Goal: Task Accomplishment & Management: Complete application form

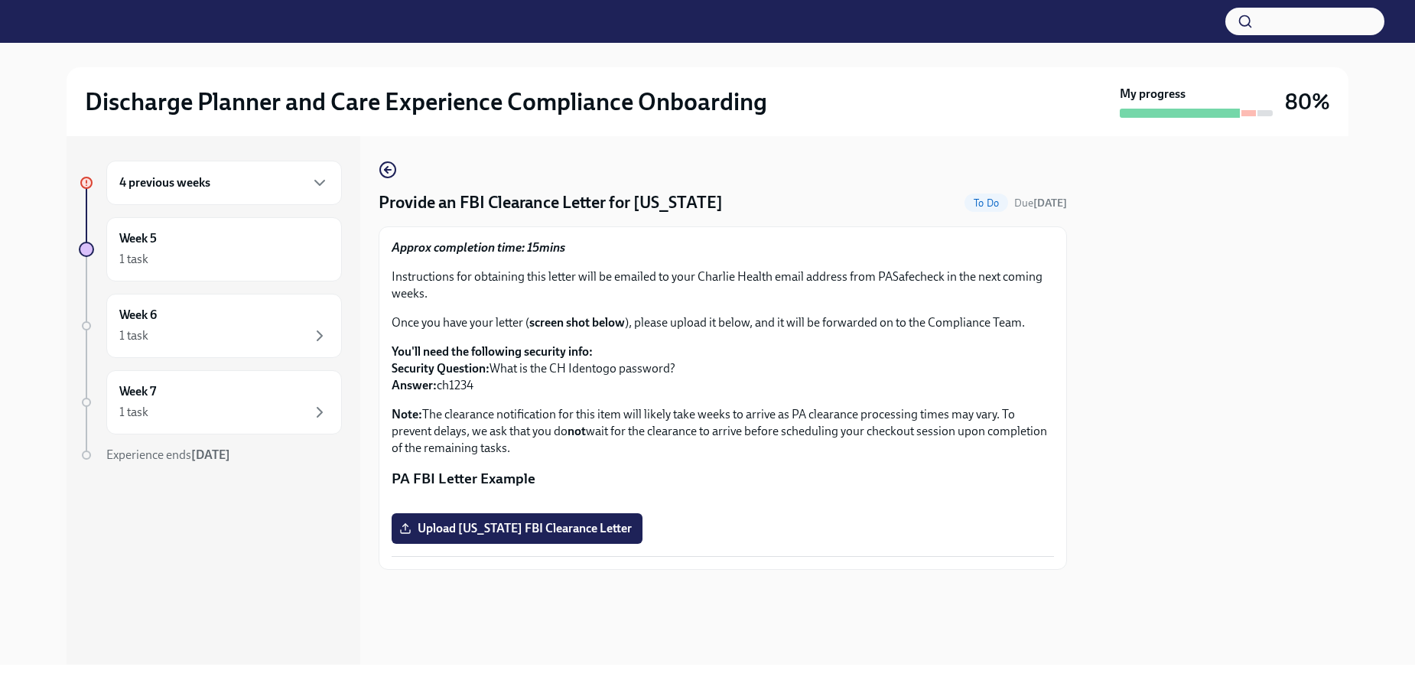
scroll to position [171, 0]
click at [595, 536] on span "Upload [US_STATE] FBI Clearance Letter" at bounding box center [516, 528] width 229 height 15
click at [0, 0] on input "Upload [US_STATE] FBI Clearance Letter" at bounding box center [0, 0] width 0 height 0
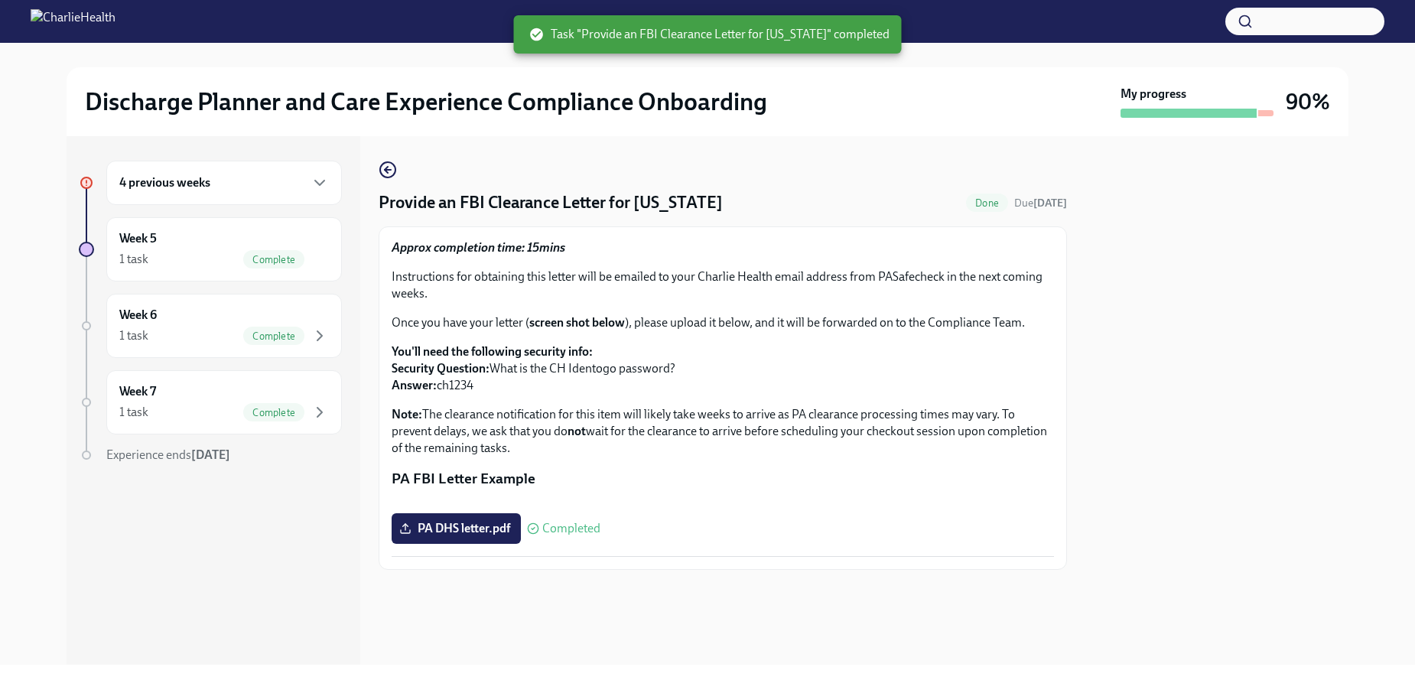
click at [330, 192] on div "4 previous weeks" at bounding box center [224, 183] width 236 height 44
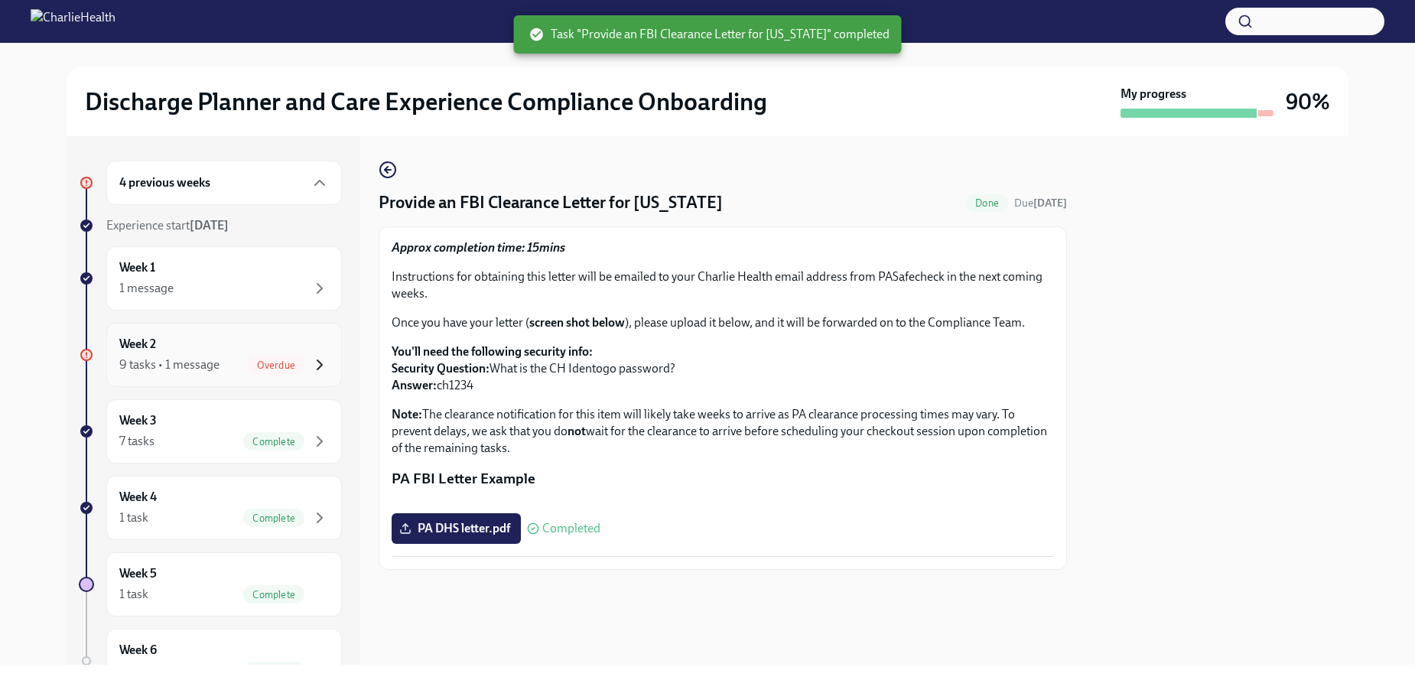
click at [310, 365] on icon "button" at bounding box center [319, 365] width 18 height 18
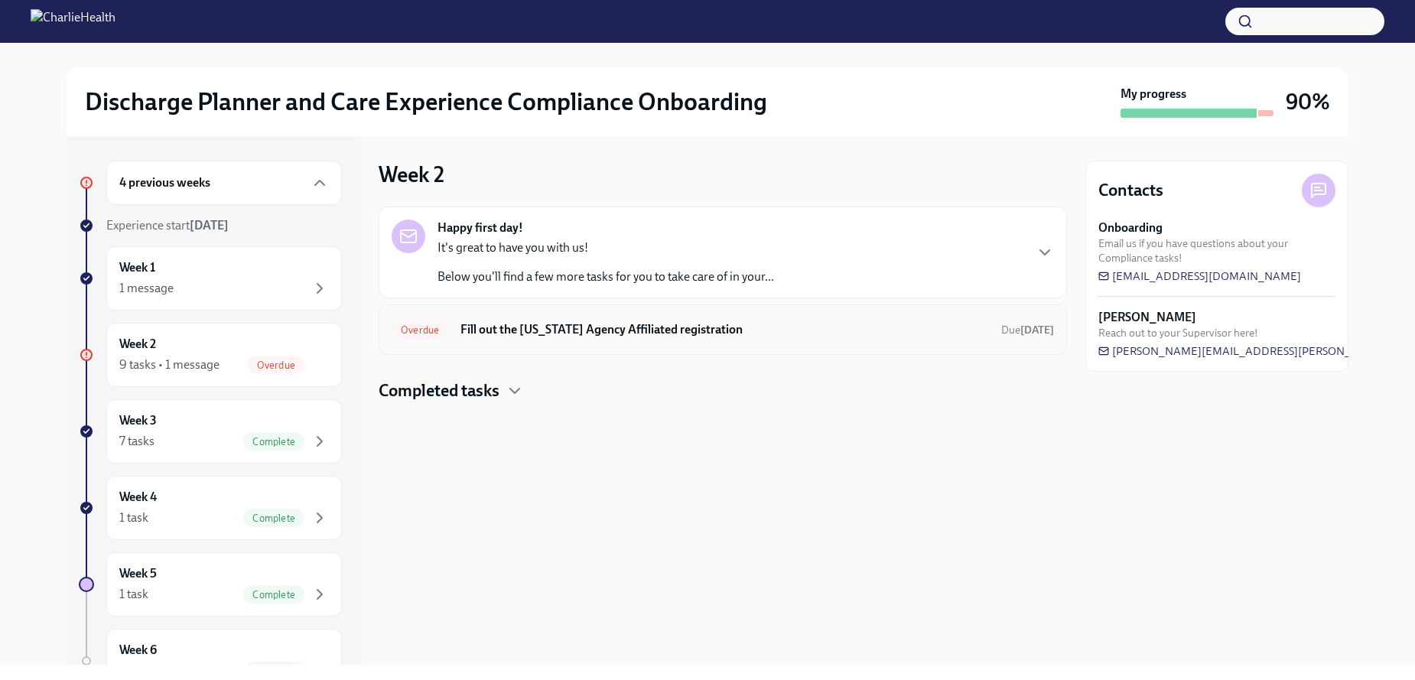
click at [634, 333] on h6 "Fill out the [US_STATE] Agency Affiliated registration" at bounding box center [724, 329] width 528 height 17
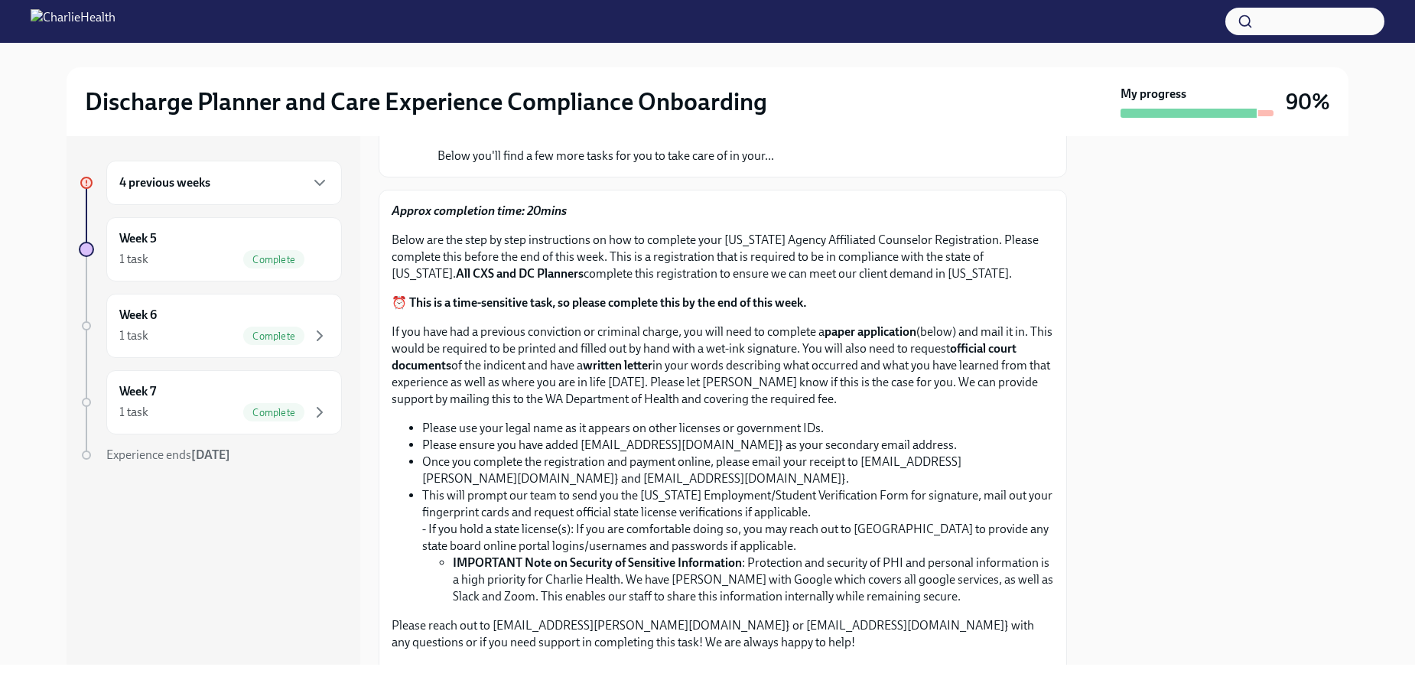
scroll to position [656, 0]
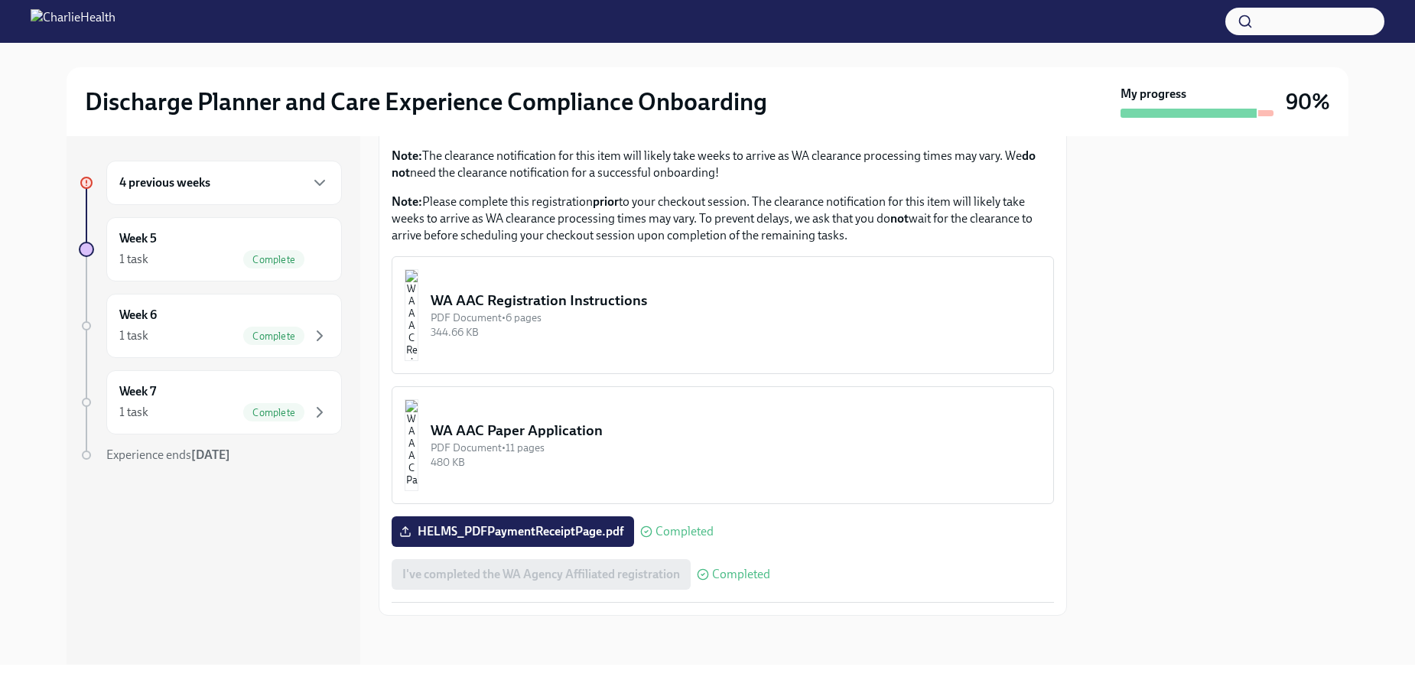
click at [288, 185] on div "4 previous weeks" at bounding box center [224, 183] width 210 height 18
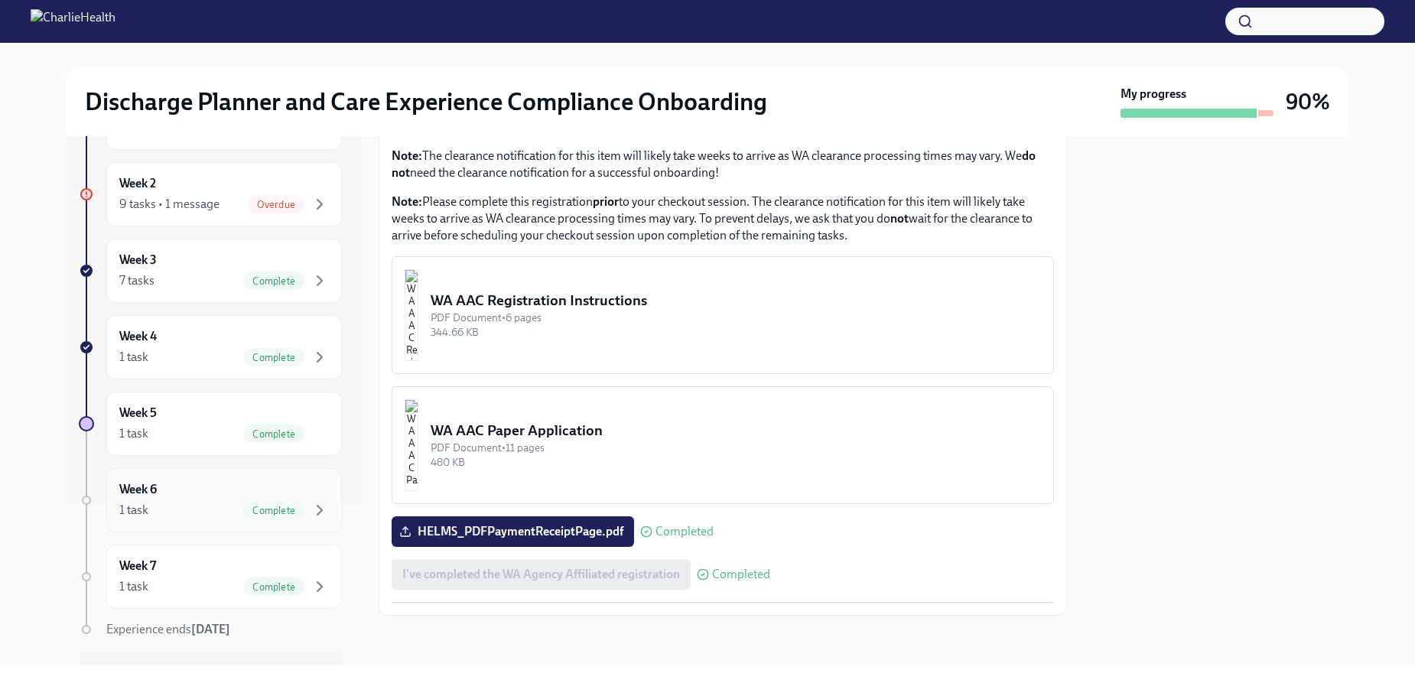
scroll to position [195, 0]
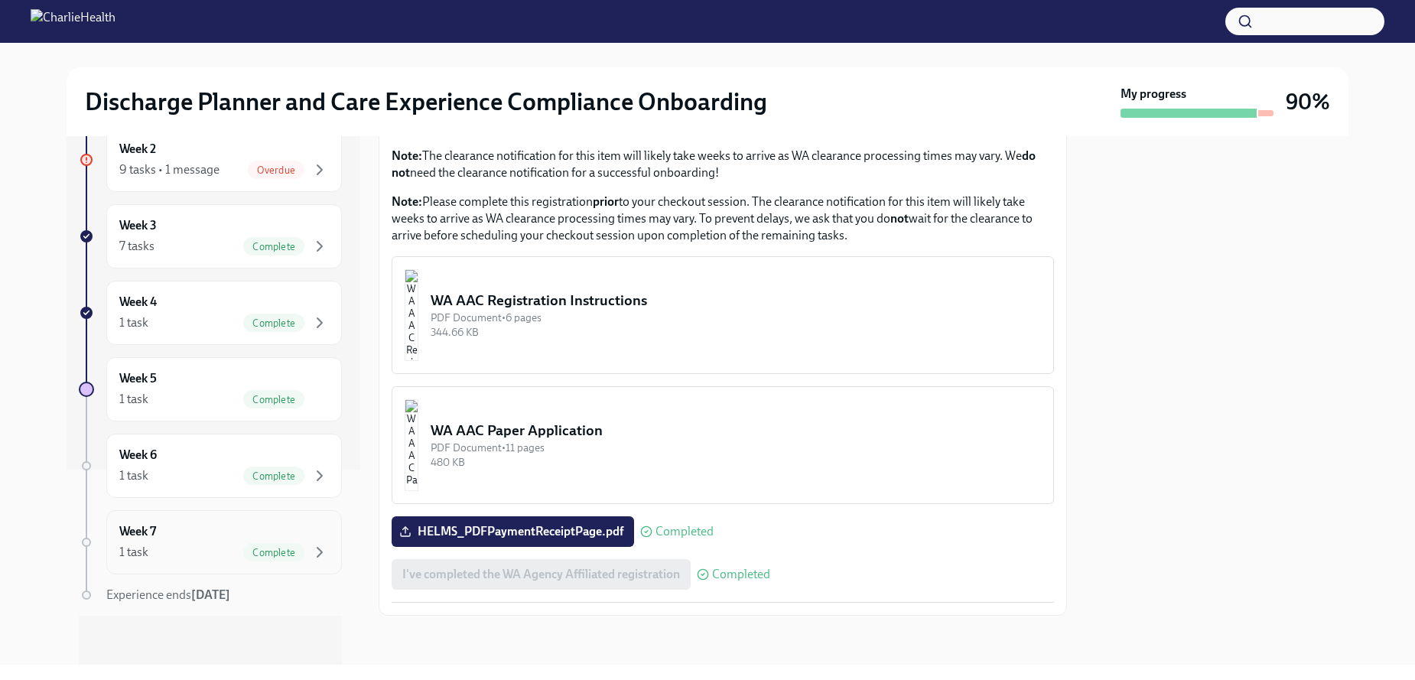
click at [320, 548] on div "Week 7 1 task Complete" at bounding box center [224, 542] width 236 height 64
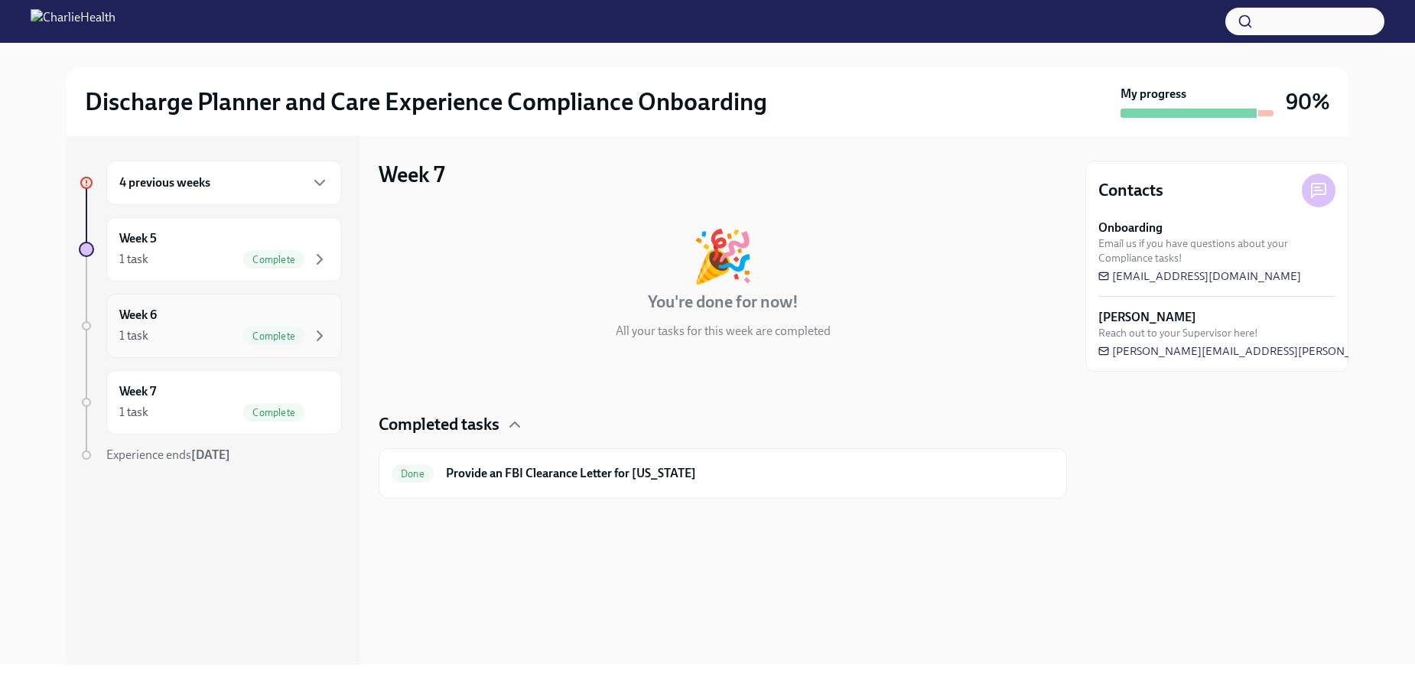
click at [288, 323] on div "Week 6 1 task Complete" at bounding box center [224, 326] width 210 height 38
click at [276, 264] on span "Complete" at bounding box center [273, 259] width 61 height 11
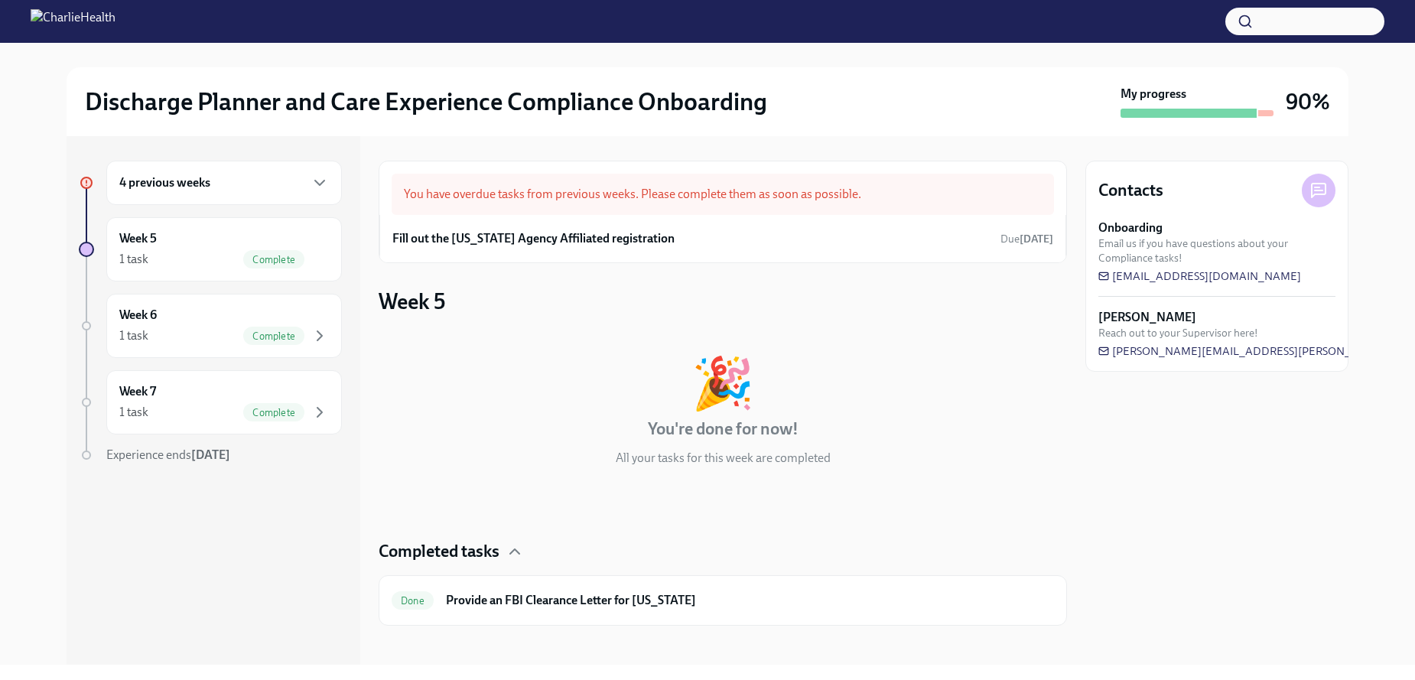
click at [249, 193] on div "4 previous weeks" at bounding box center [224, 183] width 236 height 44
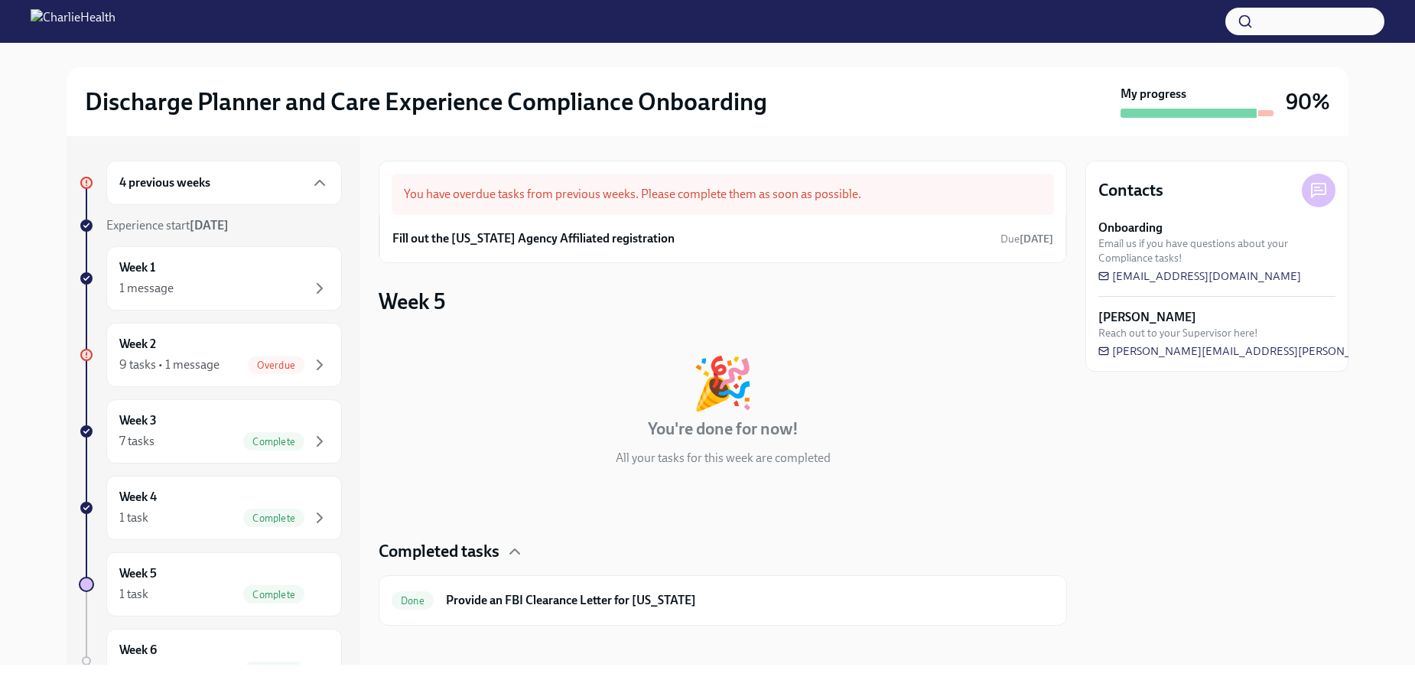
click at [320, 184] on div "4 previous weeks" at bounding box center [224, 183] width 236 height 44
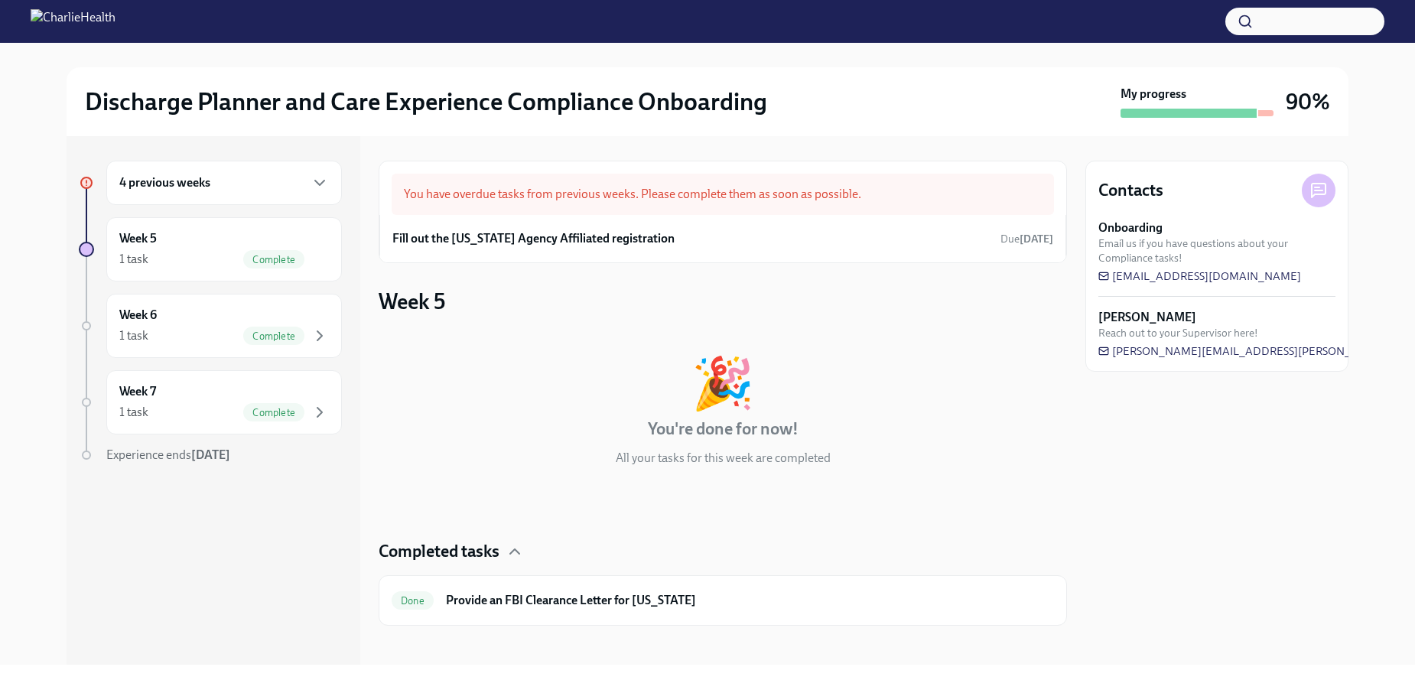
click at [320, 184] on icon "button" at bounding box center [319, 182] width 9 height 5
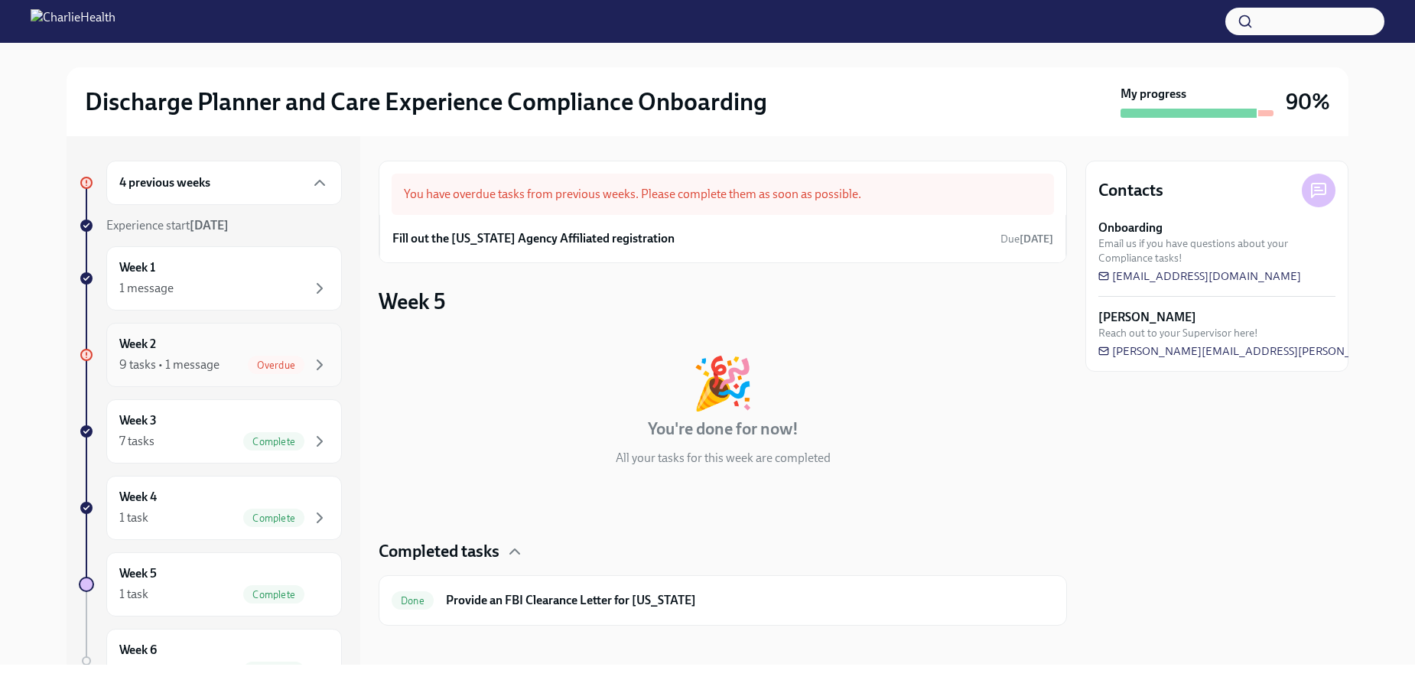
click at [193, 370] on div "9 tasks • 1 message" at bounding box center [169, 364] width 100 height 17
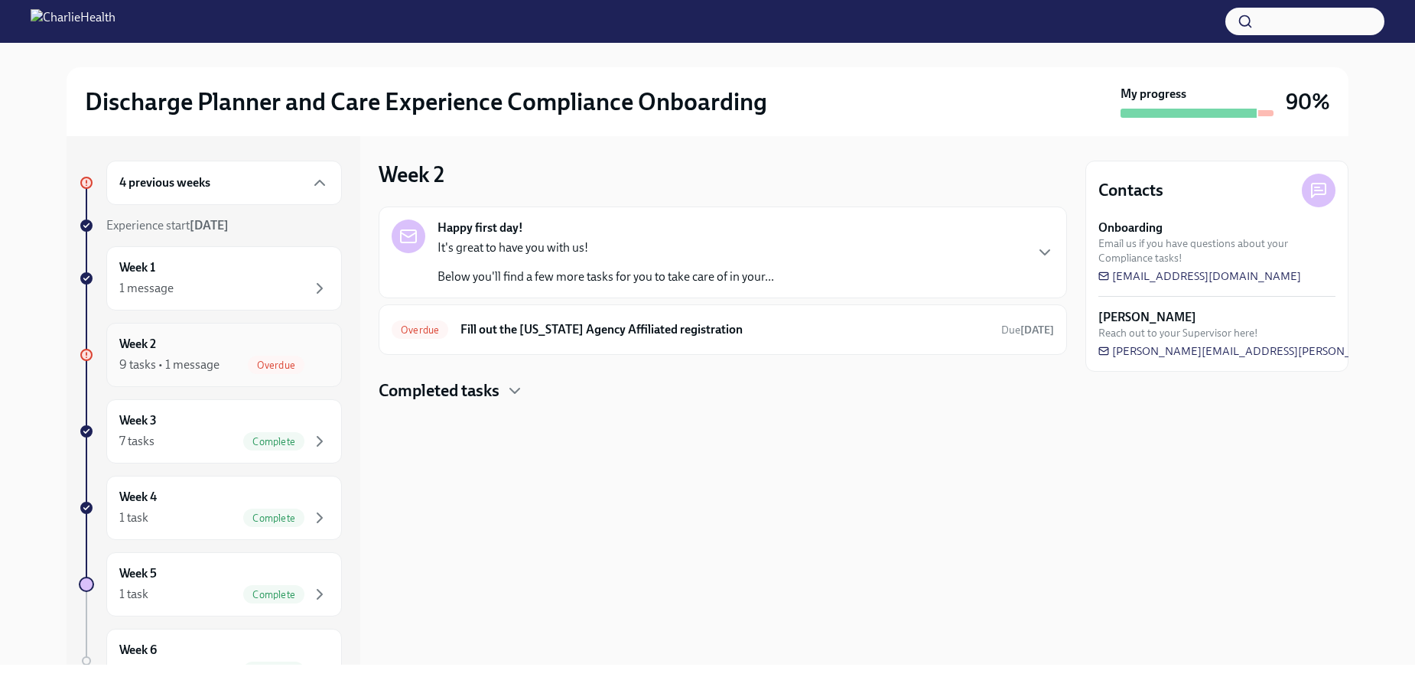
click at [194, 364] on div "9 tasks • 1 message" at bounding box center [169, 364] width 100 height 17
click at [650, 272] on p "Below you'll find a few more tasks for you to take care of in your..." at bounding box center [605, 276] width 336 height 17
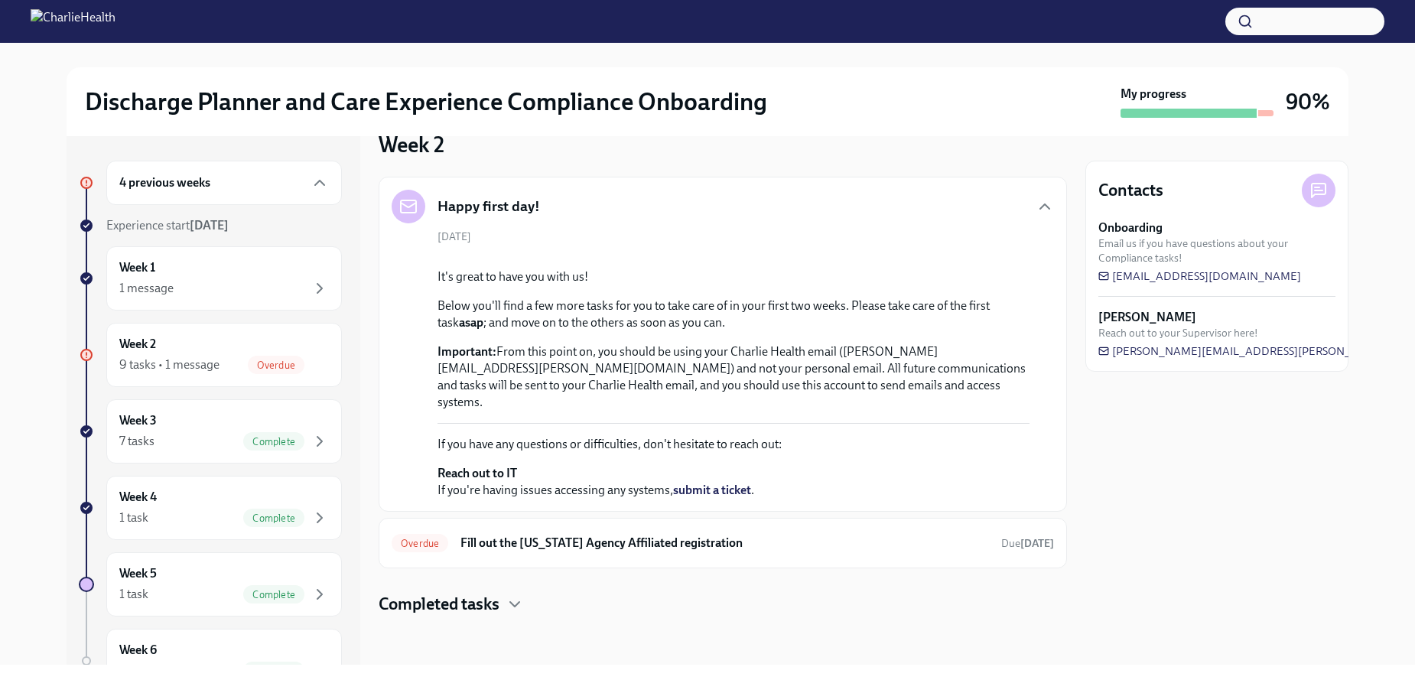
scroll to position [258, 0]
click at [568, 536] on h6 "Fill out the [US_STATE] Agency Affiliated registration" at bounding box center [724, 543] width 528 height 17
